Goal: Information Seeking & Learning: Learn about a topic

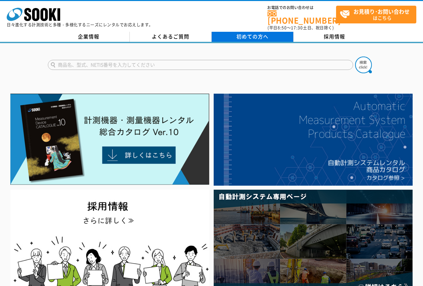
click at [251, 37] on div "企業情報 よくあるご質問 初めての方へ 採用情報" at bounding box center [211, 37] width 423 height 11
click at [255, 33] on span "初めての方へ" at bounding box center [253, 36] width 32 height 7
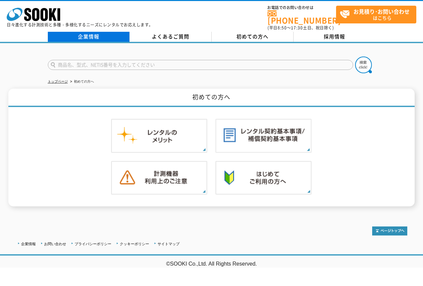
click at [95, 35] on link "企業情報" at bounding box center [89, 37] width 82 height 10
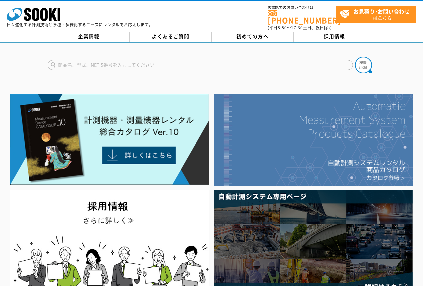
scroll to position [33, 0]
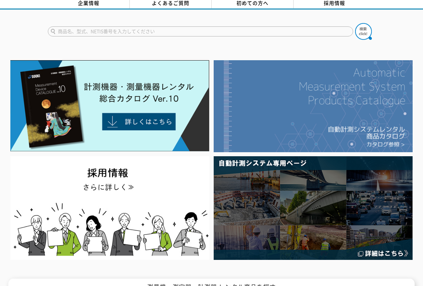
click at [293, 131] on img at bounding box center [313, 106] width 199 height 92
